Goal: Task Accomplishment & Management: Complete application form

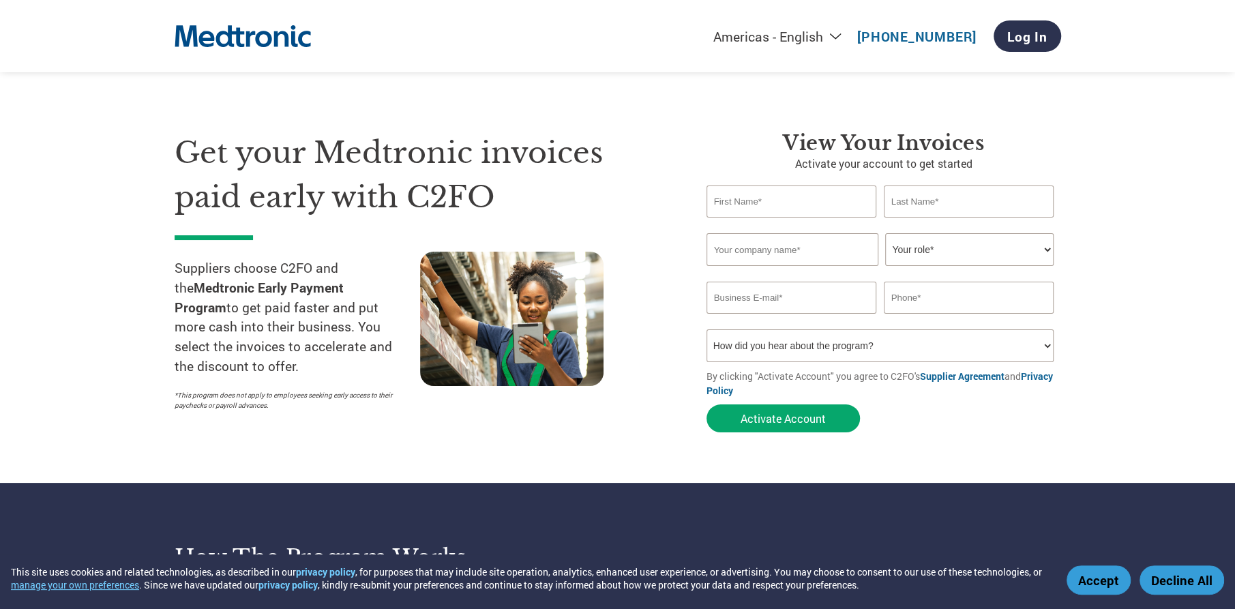
click at [734, 202] on input "text" at bounding box center [791, 201] width 170 height 32
type input "[PERSON_NAME]"
click at [944, 209] on input "text" at bounding box center [969, 201] width 170 height 32
type input "[PERSON_NAME]"
click at [752, 254] on input "text" at bounding box center [792, 249] width 172 height 33
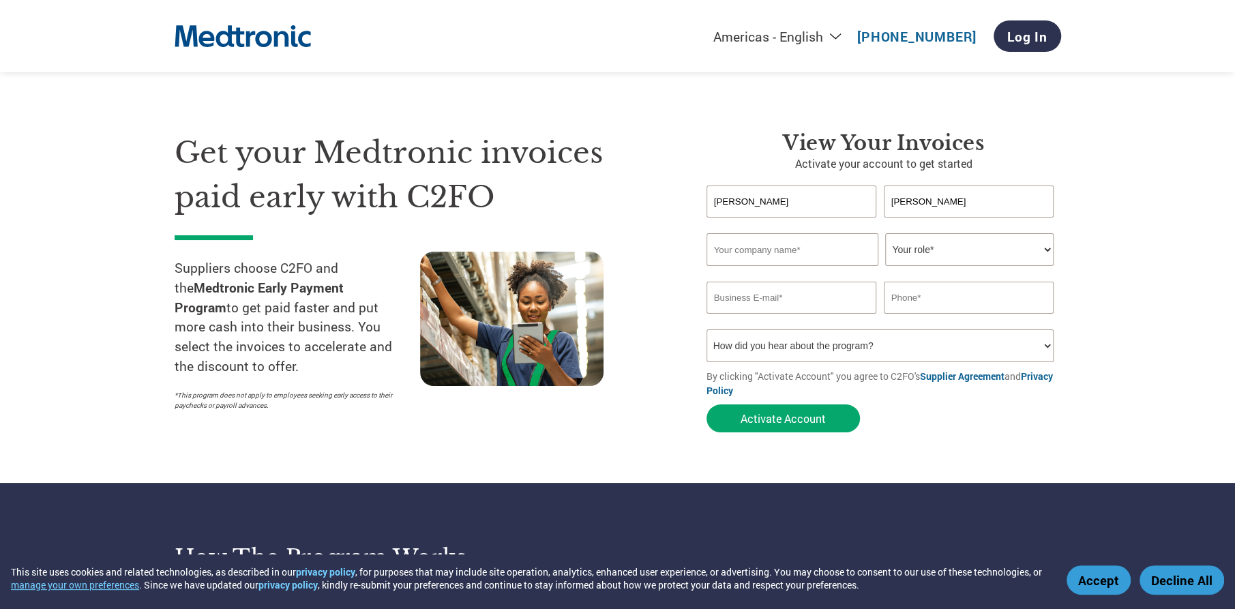
type input "BMB Service Solutions DBA 1 [PERSON_NAME]"
type input "[PERSON_NAME][EMAIL_ADDRESS][DOMAIN_NAME]"
type input "8177794661"
click at [978, 248] on select "Your role* CFO Controller Credit Manager Finance Director Treasurer CEO Preside…" at bounding box center [969, 249] width 168 height 33
select select "ACCOUNTS_RECEIVABLE"
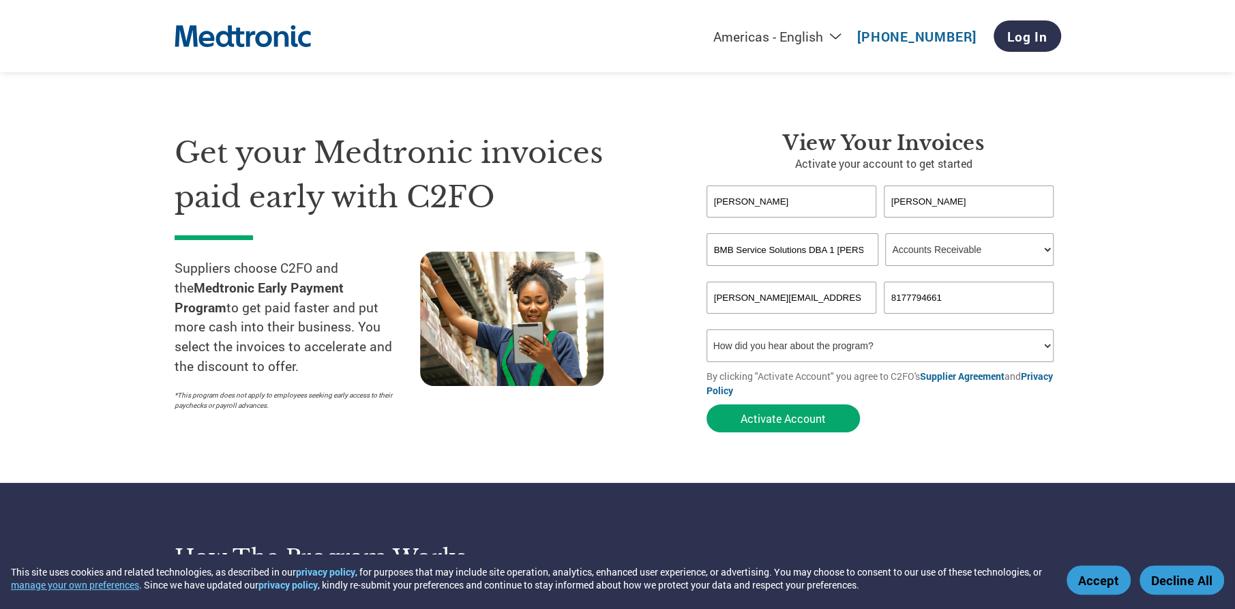
click at [885, 233] on select "Your role* CFO Controller Credit Manager Finance Director Treasurer CEO Preside…" at bounding box center [969, 249] width 168 height 33
click at [820, 348] on select "How did you hear about the program? Received a letter Email Social Media Online…" at bounding box center [880, 345] width 348 height 33
select select "Email"
click at [706, 329] on select "How did you hear about the program? Received a letter Email Social Media Online…" at bounding box center [880, 345] width 348 height 33
click at [777, 422] on button "Activate Account" at bounding box center [782, 418] width 153 height 28
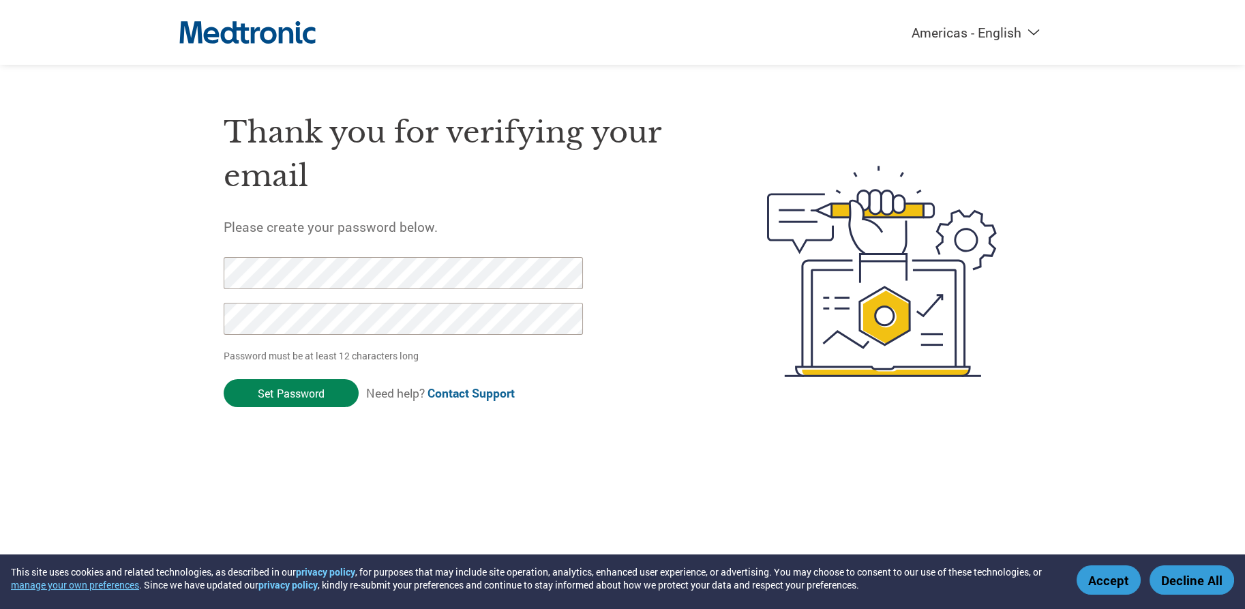
click at [299, 385] on input "Set Password" at bounding box center [291, 393] width 135 height 28
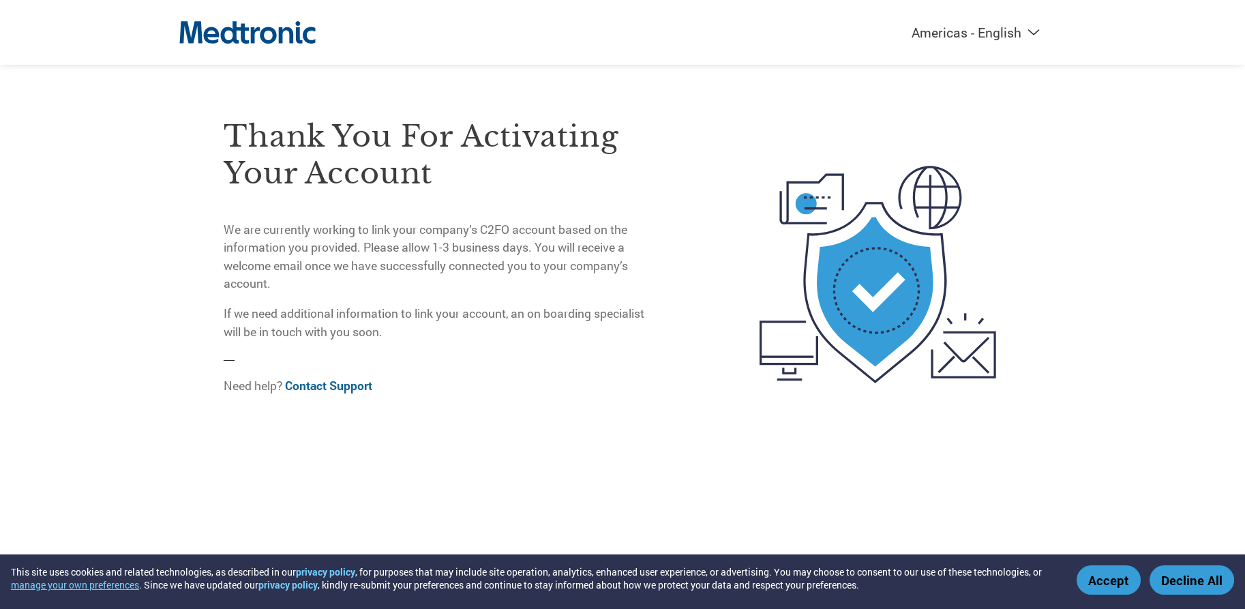
click at [1104, 579] on button "Accept" at bounding box center [1109, 579] width 64 height 29
